Goal: Information Seeking & Learning: Learn about a topic

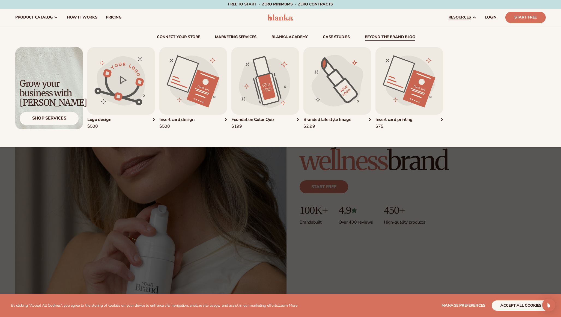
click at [387, 37] on link "beyond the brand blog" at bounding box center [390, 37] width 50 height 5
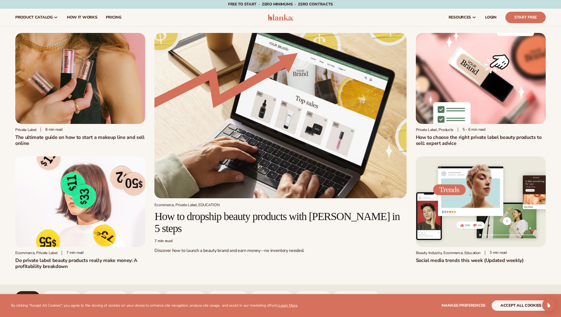
click at [285, 269] on div "Ecommerce, Private Label, EDUCATION How to dropship beauty products with Blanka…" at bounding box center [280, 151] width 252 height 237
click at [266, 255] on div "Ecommerce, Private Label, EDUCATION How to dropship beauty products with Blanka…" at bounding box center [280, 151] width 252 height 237
click at [265, 254] on div "Ecommerce, Private Label, EDUCATION How to dropship beauty products with Blanka…" at bounding box center [280, 151] width 252 height 237
click at [249, 258] on div "Ecommerce, Private Label, EDUCATION How to dropship beauty products with Blanka…" at bounding box center [280, 151] width 252 height 237
click at [249, 257] on div "Ecommerce, Private Label, EDUCATION How to dropship beauty products with Blanka…" at bounding box center [280, 151] width 252 height 237
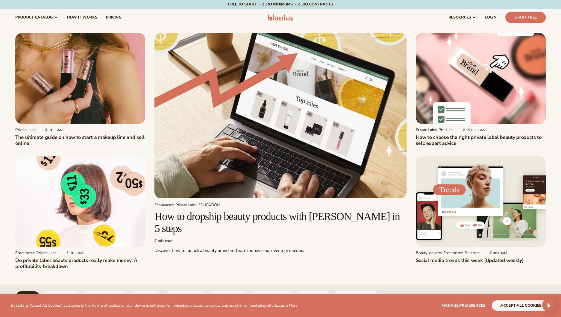
click at [249, 257] on div "Ecommerce, Private Label, EDUCATION How to dropship beauty products with Blanka…" at bounding box center [280, 151] width 252 height 237
click at [272, 260] on div "Ecommerce, Private Label, EDUCATION How to dropship beauty products with Blanka…" at bounding box center [280, 151] width 252 height 237
click at [272, 254] on div "Ecommerce, Private Label, EDUCATION How to dropship beauty products with Blanka…" at bounding box center [280, 151] width 252 height 237
